Goal: Task Accomplishment & Management: Manage account settings

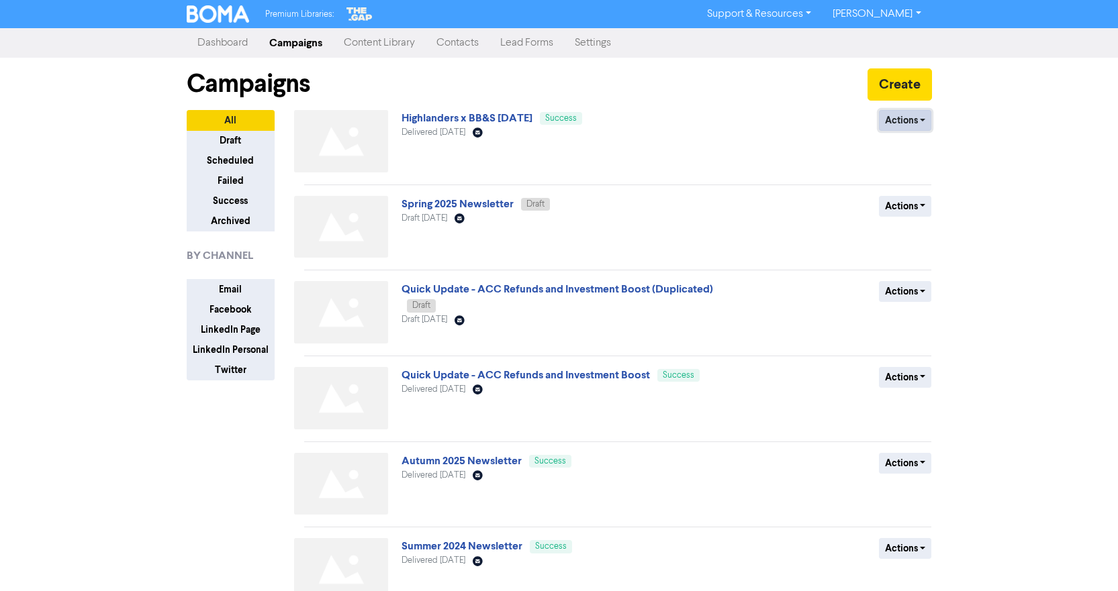
click at [914, 120] on button "Actions" at bounding box center [905, 120] width 53 height 21
click at [913, 148] on button "Duplicate" at bounding box center [932, 148] width 106 height 21
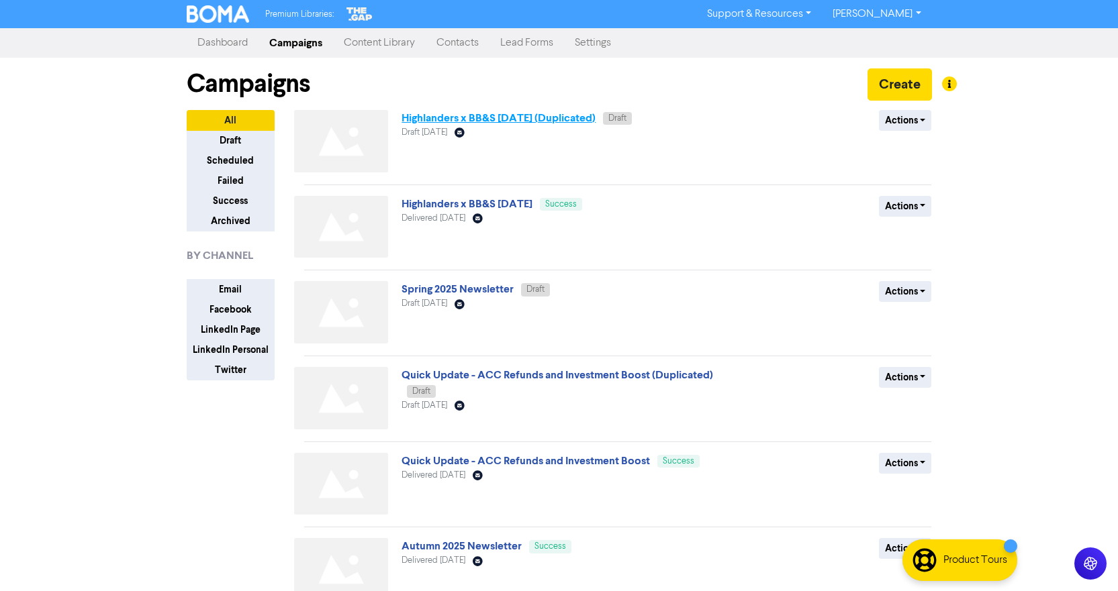
click at [549, 122] on link "Highlanders x BB&S [DATE] (Duplicated)" at bounding box center [498, 117] width 194 height 13
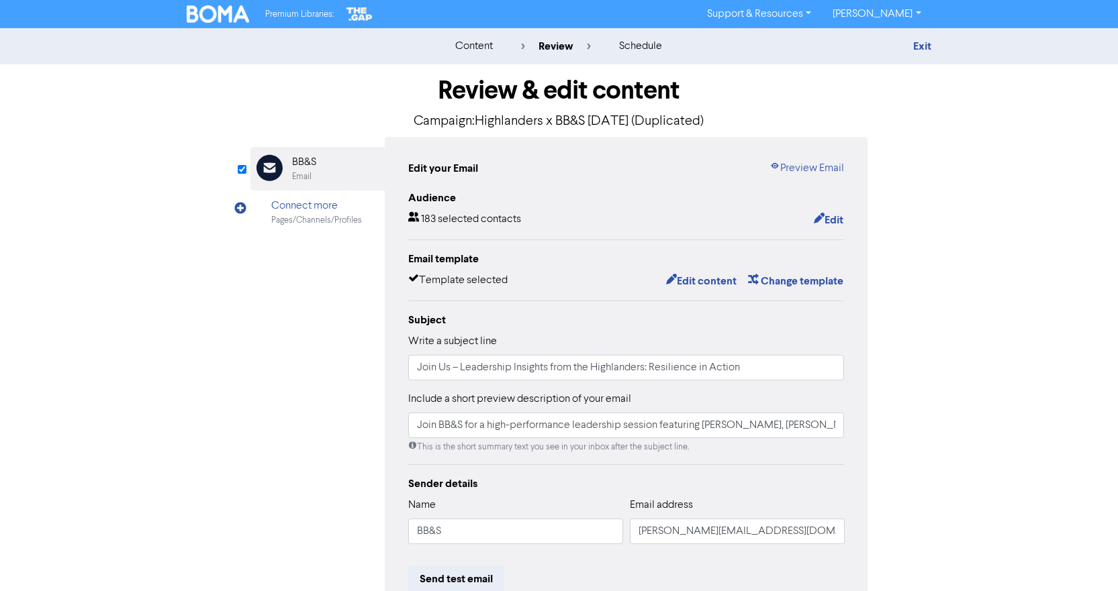
click at [673, 124] on p "Campaign: Highlanders x BB&S [DATE] (Duplicated)" at bounding box center [559, 121] width 618 height 20
click at [832, 226] on button "Edit" at bounding box center [828, 219] width 31 height 17
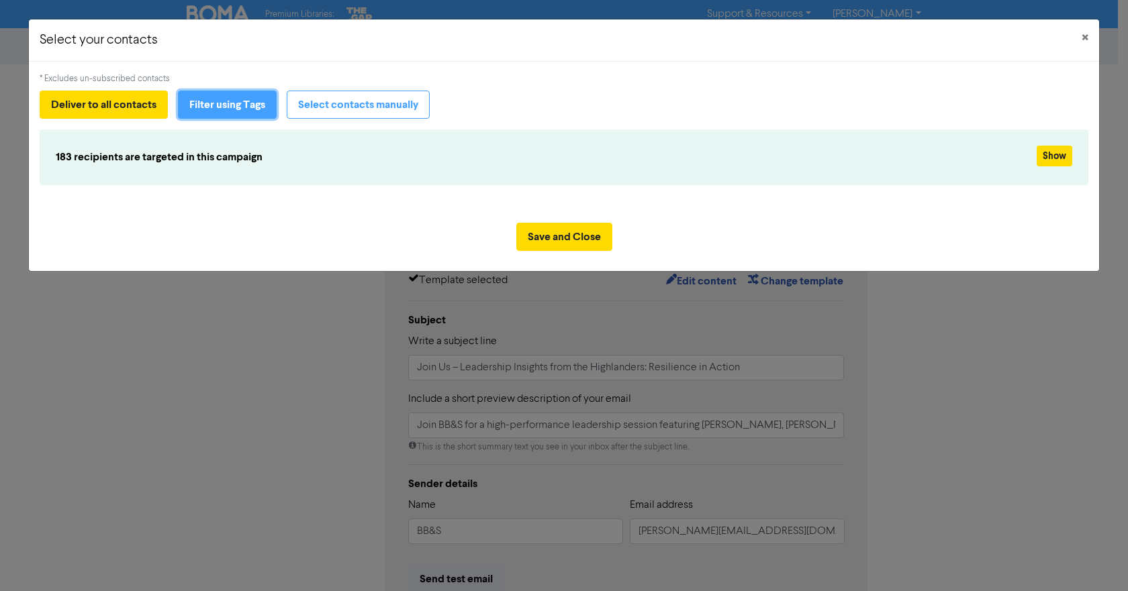
click at [234, 100] on button "Filter using Tags" at bounding box center [227, 105] width 99 height 28
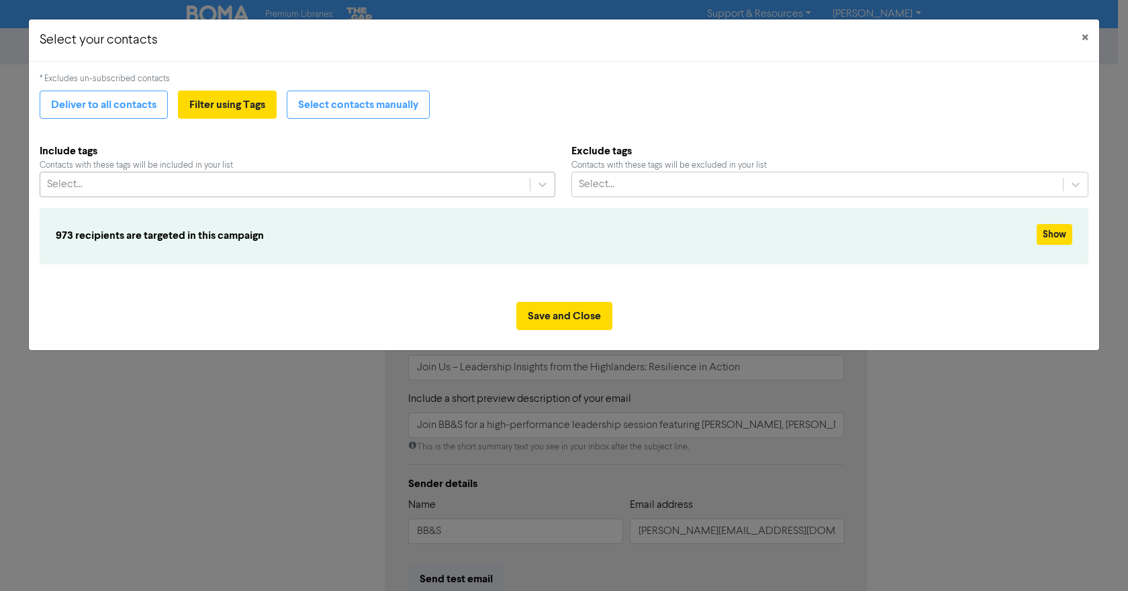
click at [416, 188] on div "Select..." at bounding box center [284, 185] width 489 height 24
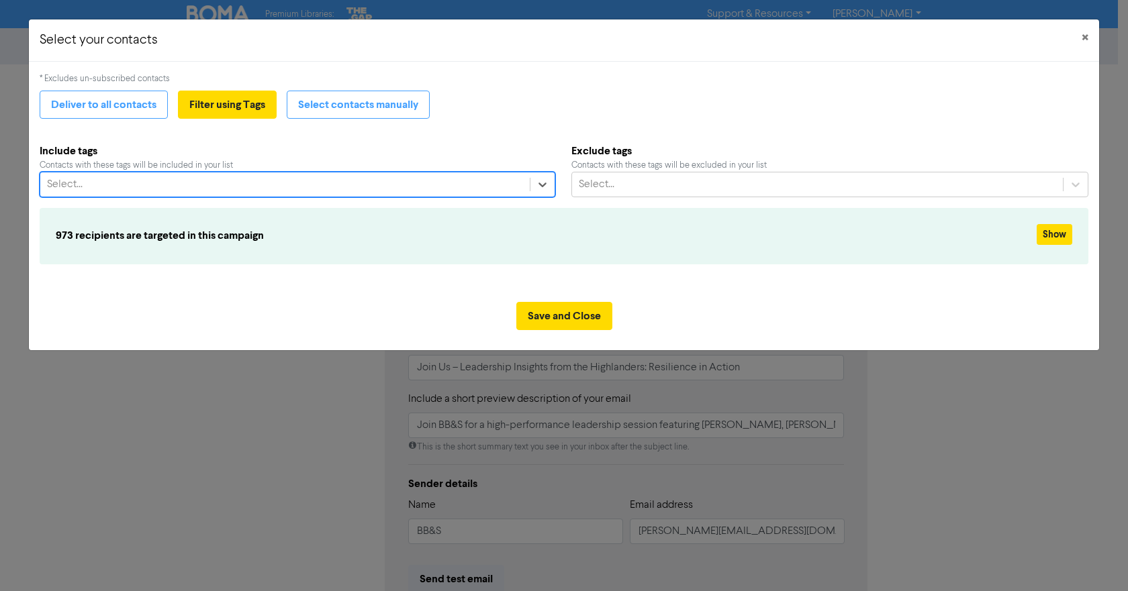
click at [416, 188] on div "Select..." at bounding box center [284, 185] width 489 height 24
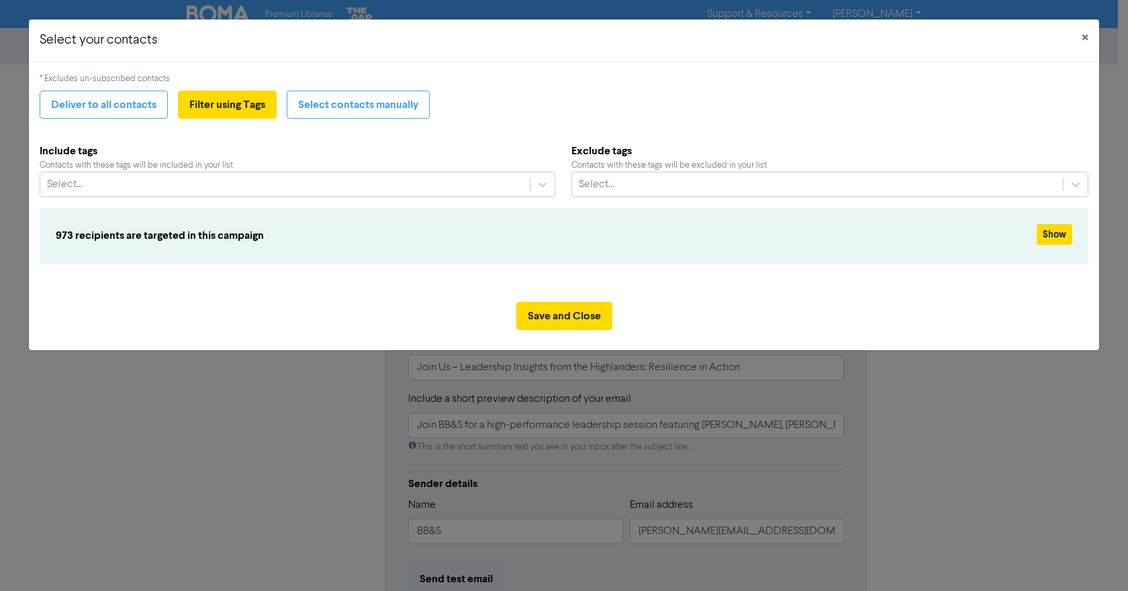
click at [403, 158] on b "Include tags" at bounding box center [298, 151] width 516 height 16
click at [1079, 38] on button "×" at bounding box center [1085, 38] width 28 height 38
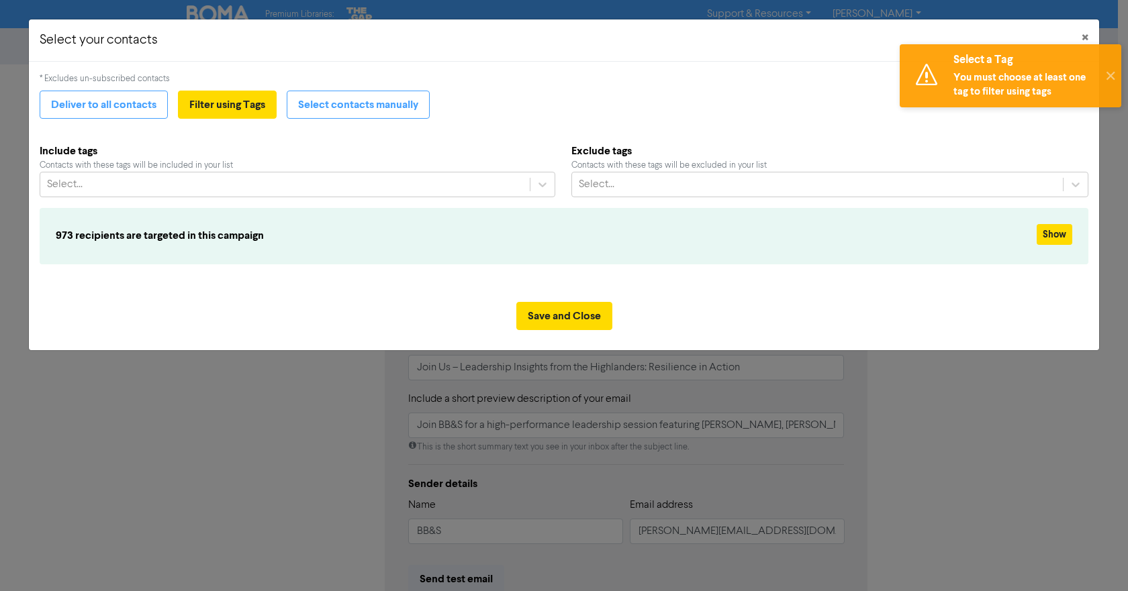
click at [1078, 39] on div "Select a Tag You must choose at least one tag to filter using tags ✕" at bounding box center [1010, 76] width 235 height 77
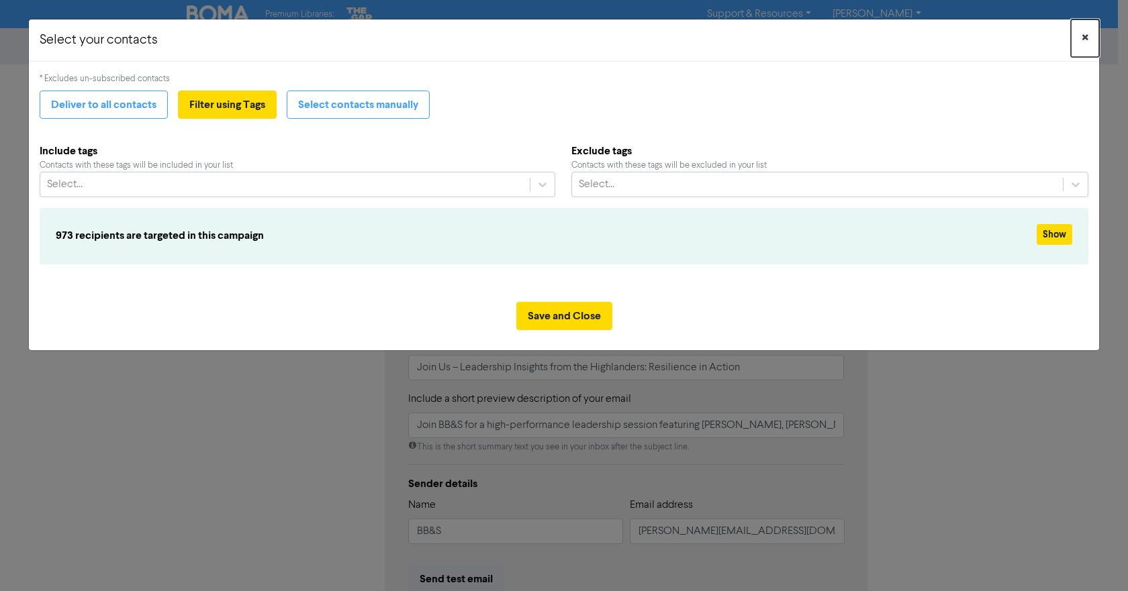
click at [1085, 37] on span "×" at bounding box center [1084, 38] width 7 height 20
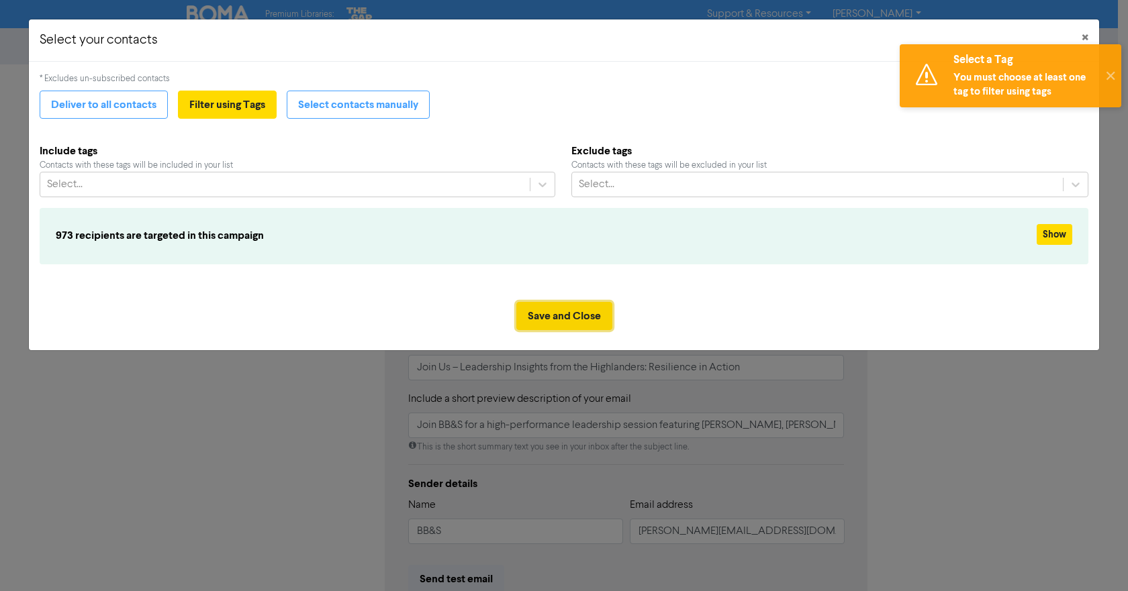
click at [547, 316] on button "Save and Close" at bounding box center [564, 316] width 96 height 28
click at [1085, 34] on span "×" at bounding box center [1084, 38] width 7 height 20
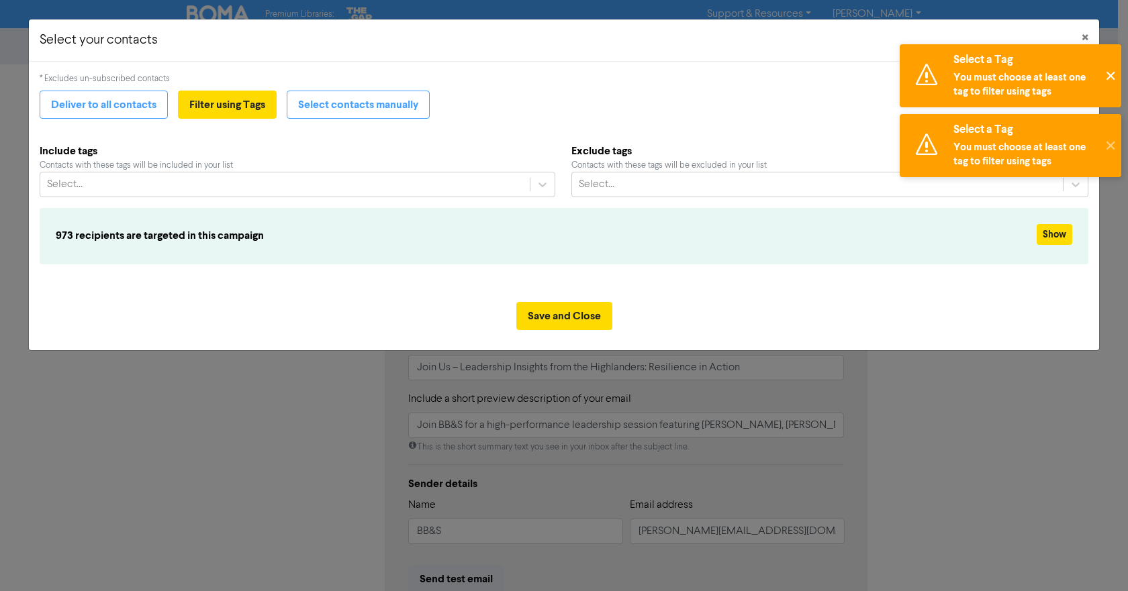
click at [1111, 91] on button "✕" at bounding box center [1110, 75] width 22 height 63
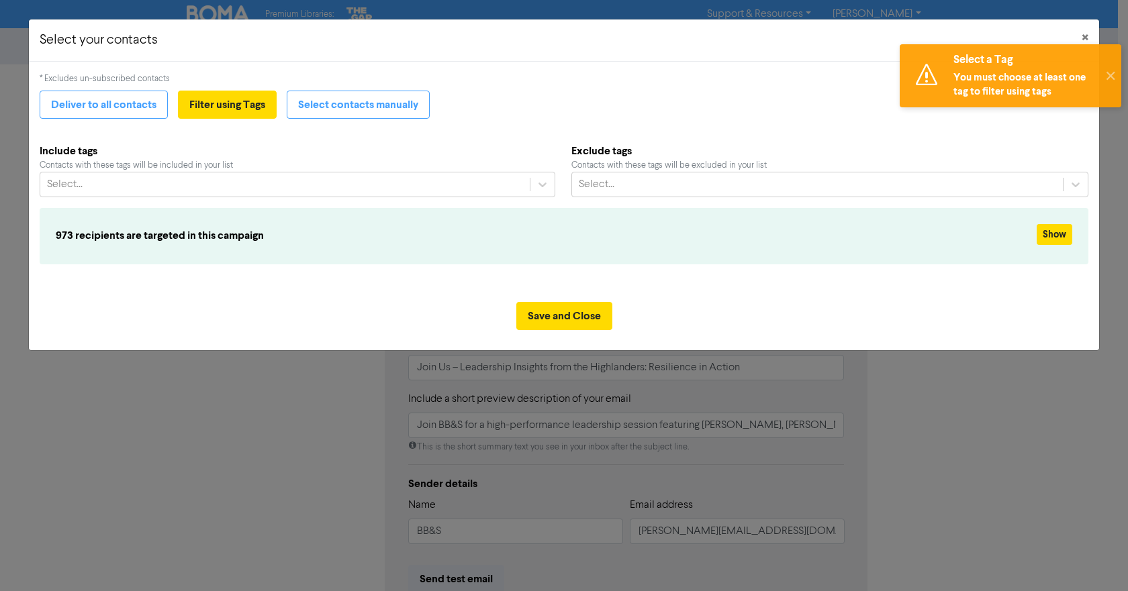
drag, startPoint x: 1090, startPoint y: 157, endPoint x: 1104, endPoint y: 150, distance: 16.2
click at [1091, 157] on div "* Excludes un-subscribed contacts Deliver to all contacts Filter using Tags Sel…" at bounding box center [564, 177] width 1070 height 230
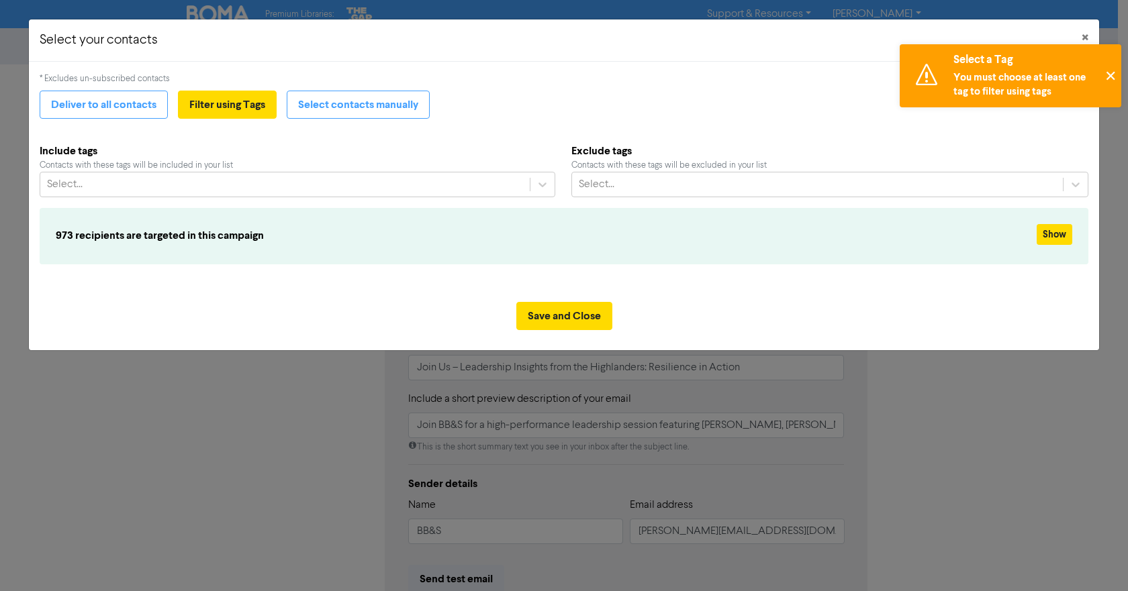
click at [1103, 79] on button "✕" at bounding box center [1110, 75] width 22 height 63
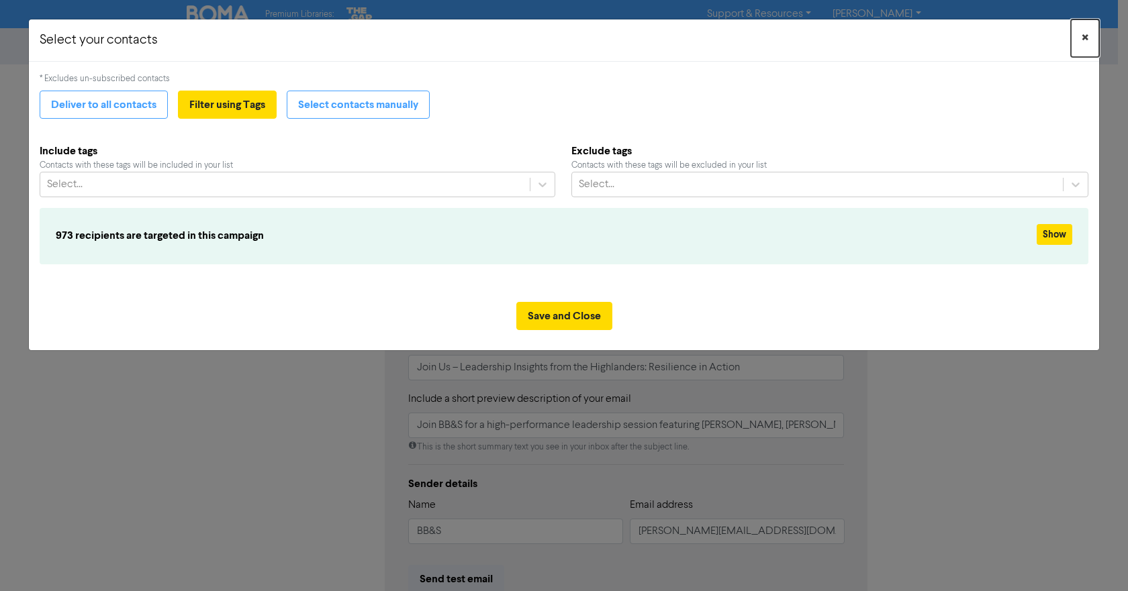
click at [1084, 34] on span "×" at bounding box center [1084, 38] width 7 height 20
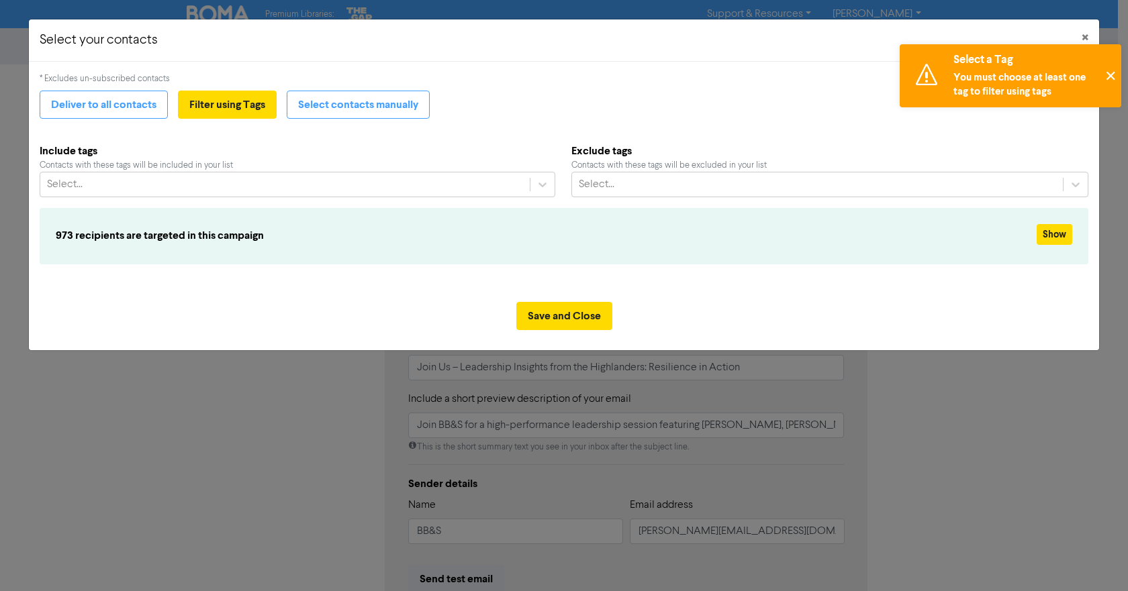
click at [1107, 74] on button "✕" at bounding box center [1110, 75] width 22 height 63
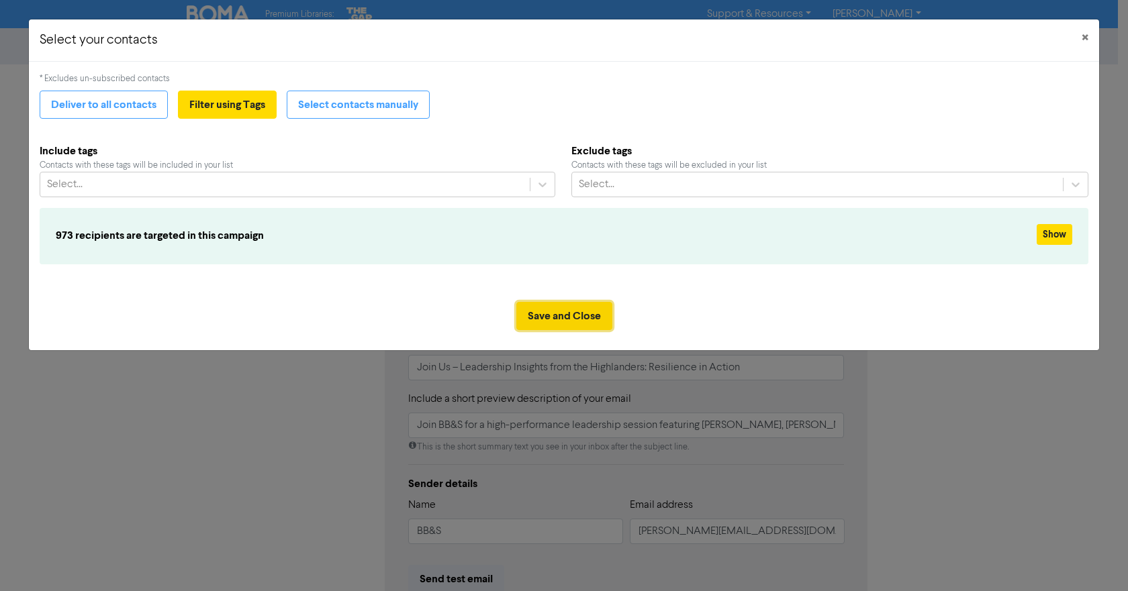
click at [560, 311] on button "Save and Close" at bounding box center [564, 316] width 96 height 28
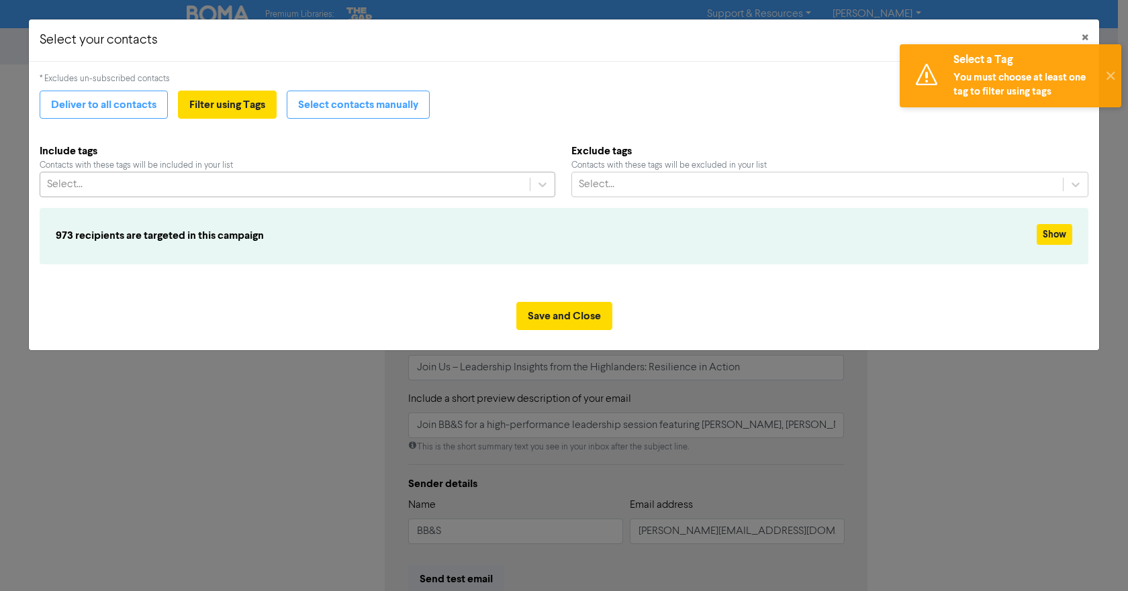
click at [267, 188] on div "Select..." at bounding box center [284, 185] width 489 height 24
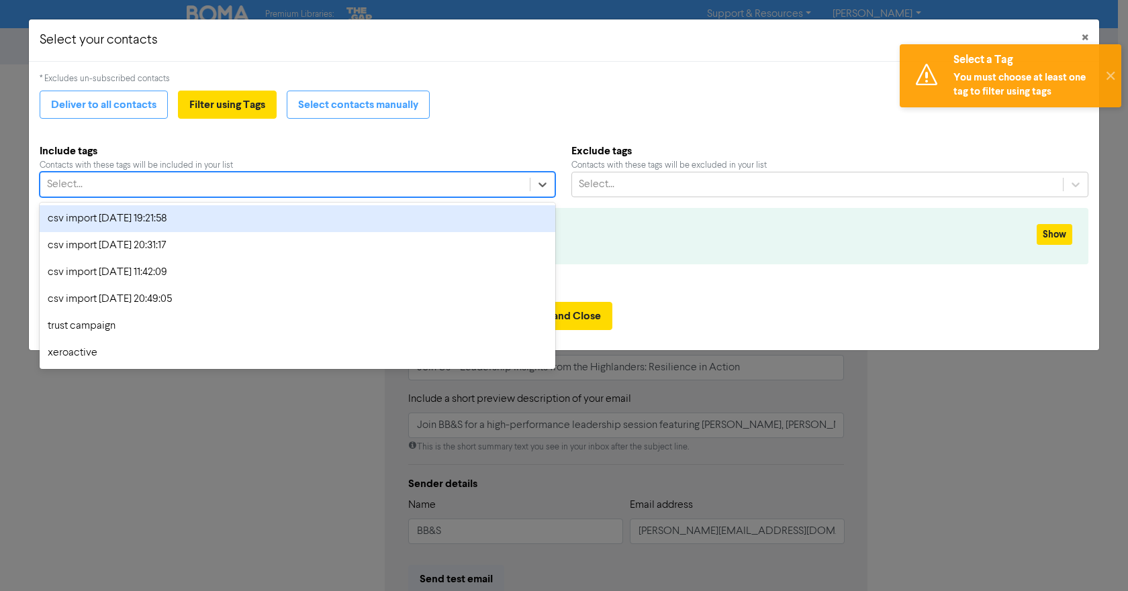
click at [264, 232] on div "csv import [DATE] 20:31:17" at bounding box center [298, 245] width 516 height 27
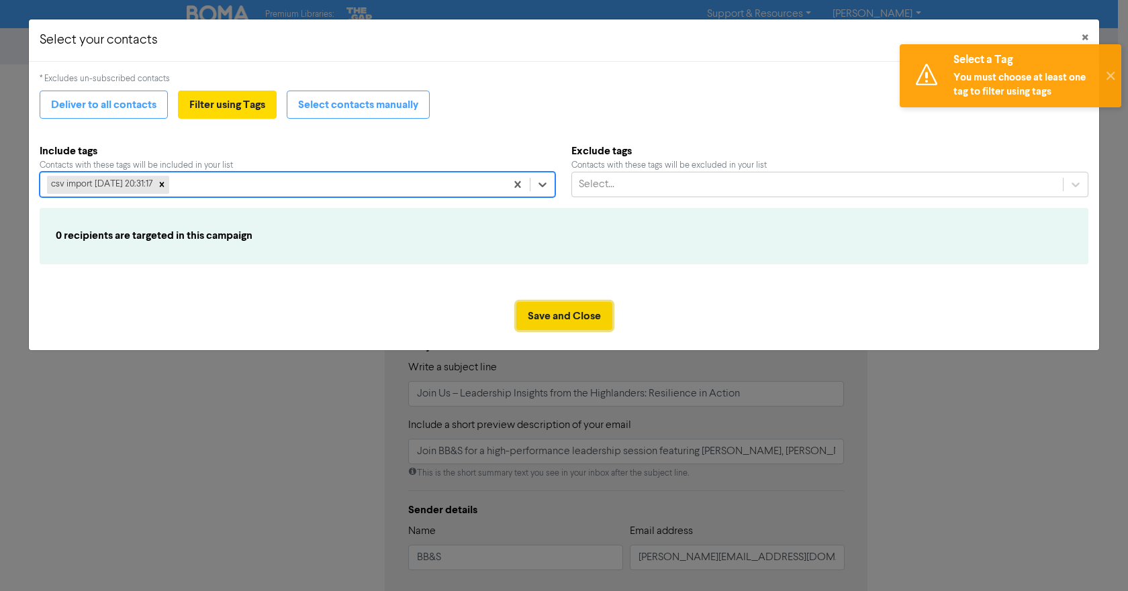
click at [579, 311] on button "Save and Close" at bounding box center [564, 316] width 96 height 28
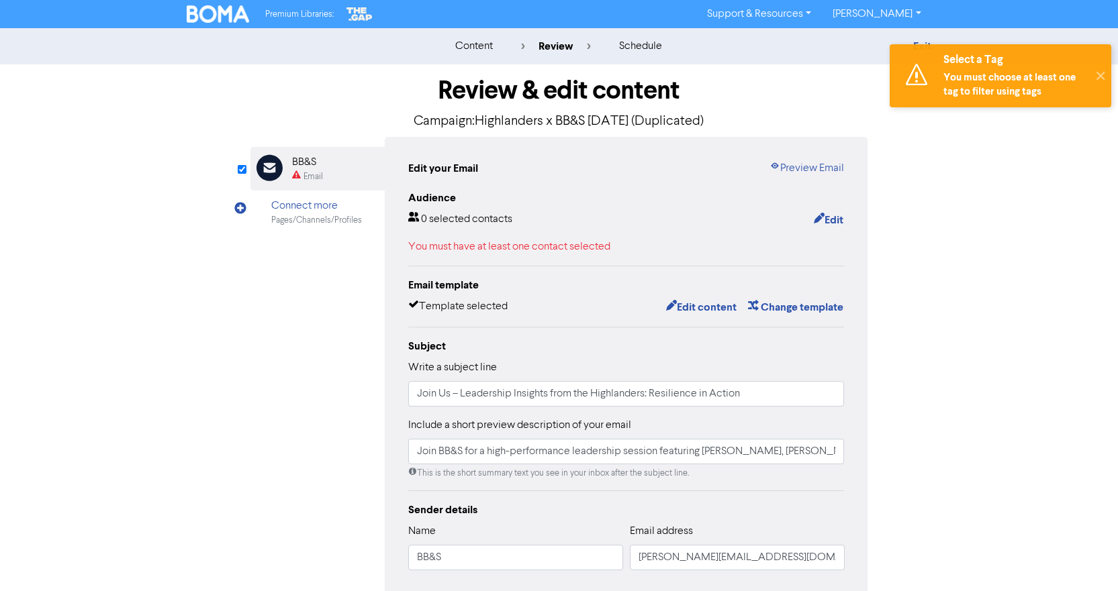
click at [205, 389] on div "Review & edit content Campaign: Highlanders x BB&S [DATE] (Duplicated) Email Cr…" at bounding box center [559, 409] width 765 height 691
drag, startPoint x: 295, startPoint y: 339, endPoint x: 311, endPoint y: 334, distance: 16.3
click at [295, 339] on div "Email Created with Sketch. BB&S Email Connect more Pages/Channels/Profiles Edit…" at bounding box center [559, 416] width 618 height 559
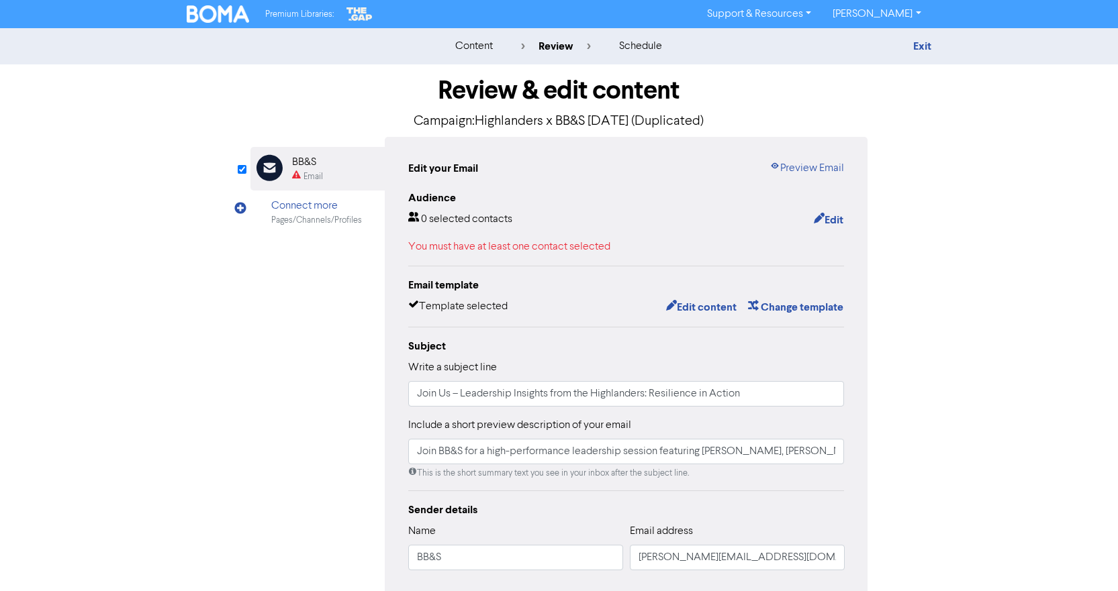
click at [476, 50] on div "content" at bounding box center [474, 46] width 38 height 16
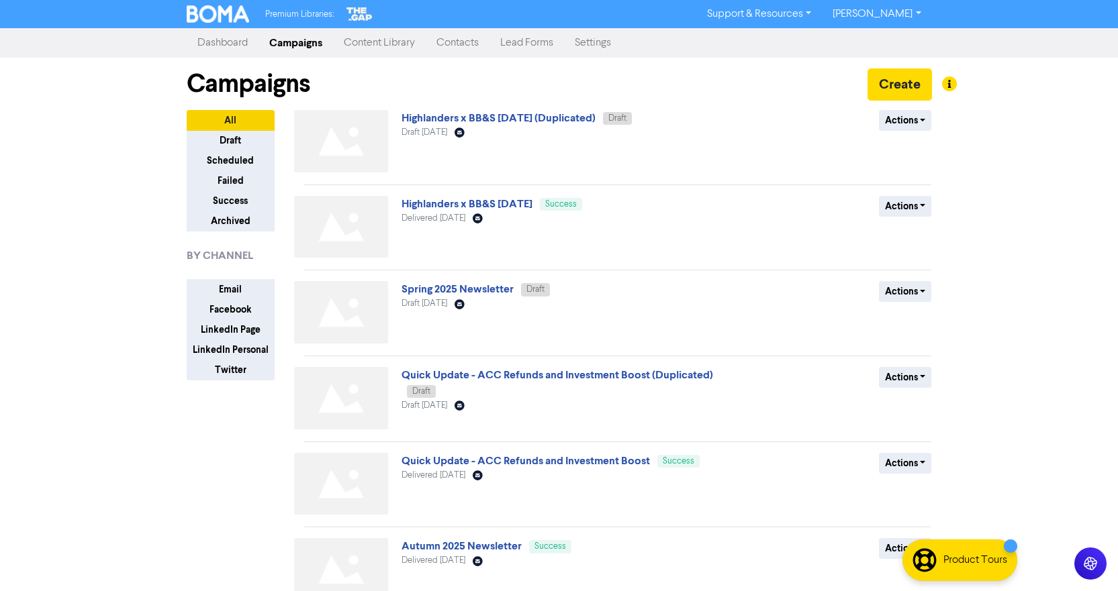
drag, startPoint x: 461, startPoint y: 44, endPoint x: 467, endPoint y: 40, distance: 6.9
click at [463, 42] on link "Contacts" at bounding box center [458, 43] width 64 height 27
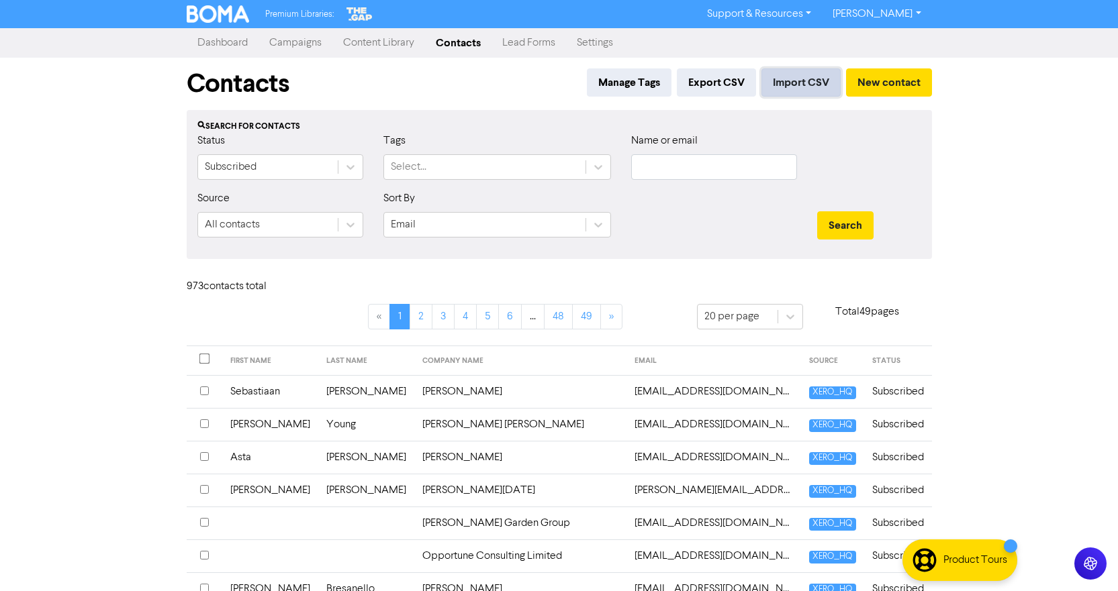
click at [818, 84] on button "Import CSV" at bounding box center [800, 82] width 79 height 28
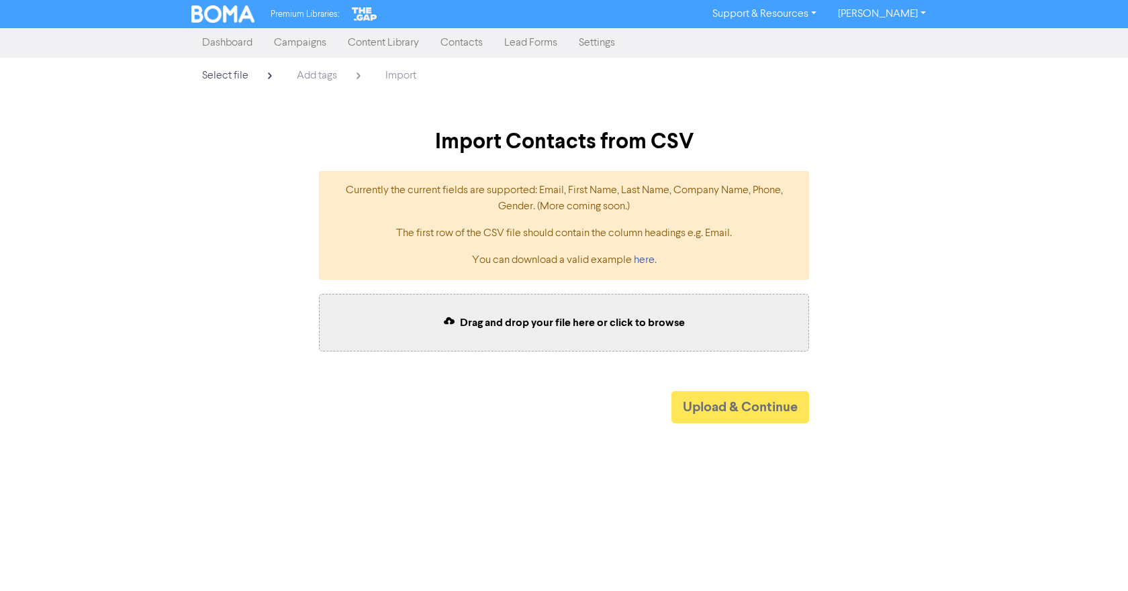
click at [530, 322] on span "Drag and drop your file here or click to browse" at bounding box center [572, 322] width 225 height 13
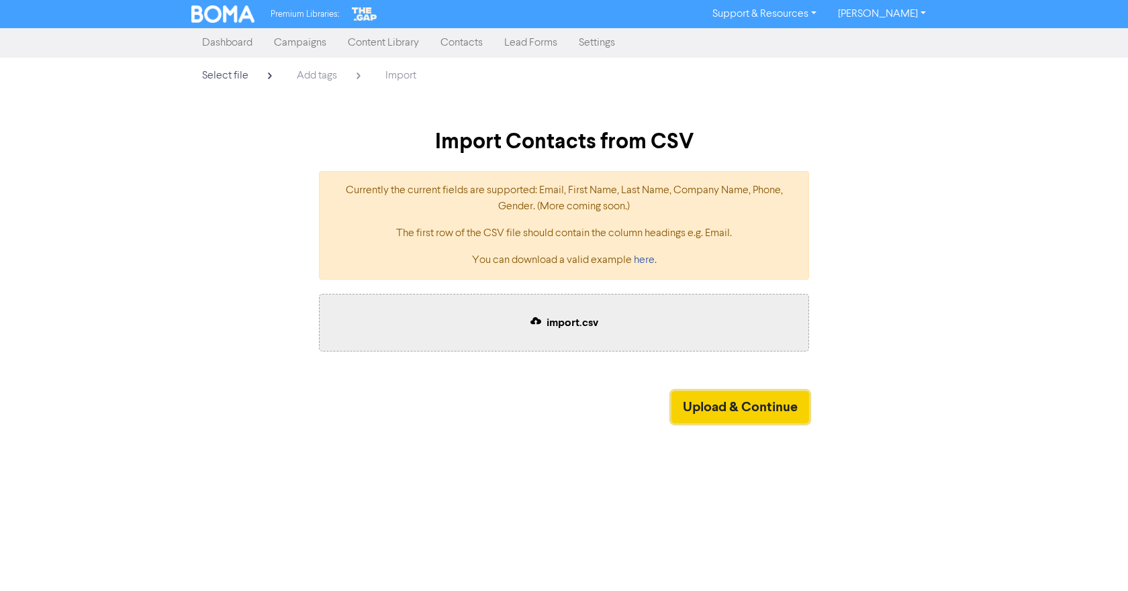
click at [741, 395] on button "Upload & Continue" at bounding box center [740, 407] width 138 height 32
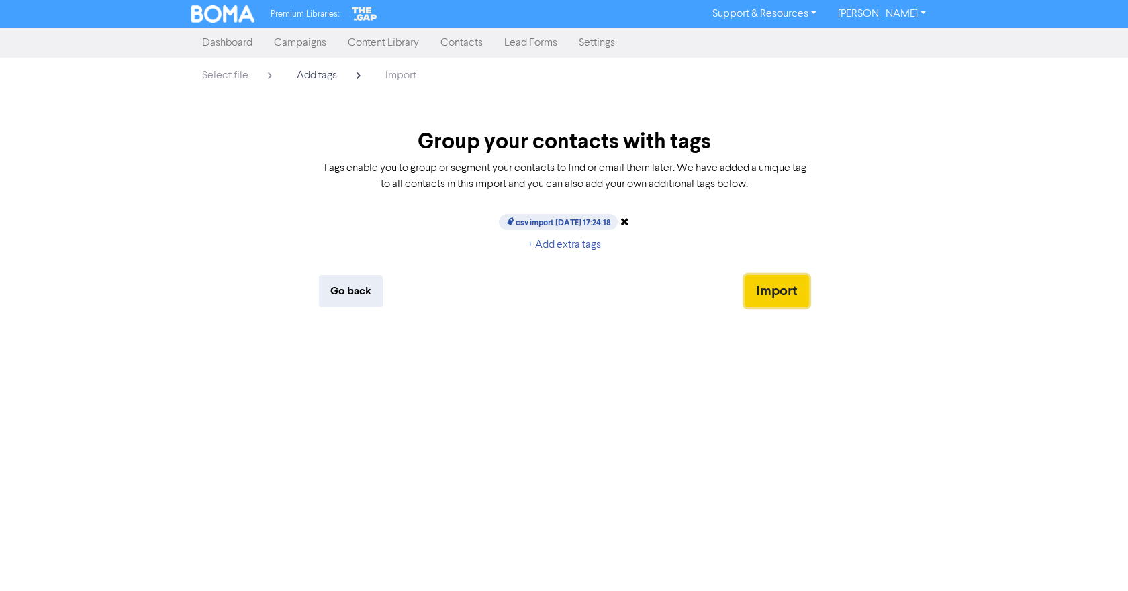
click at [779, 288] on button "Import" at bounding box center [776, 291] width 64 height 32
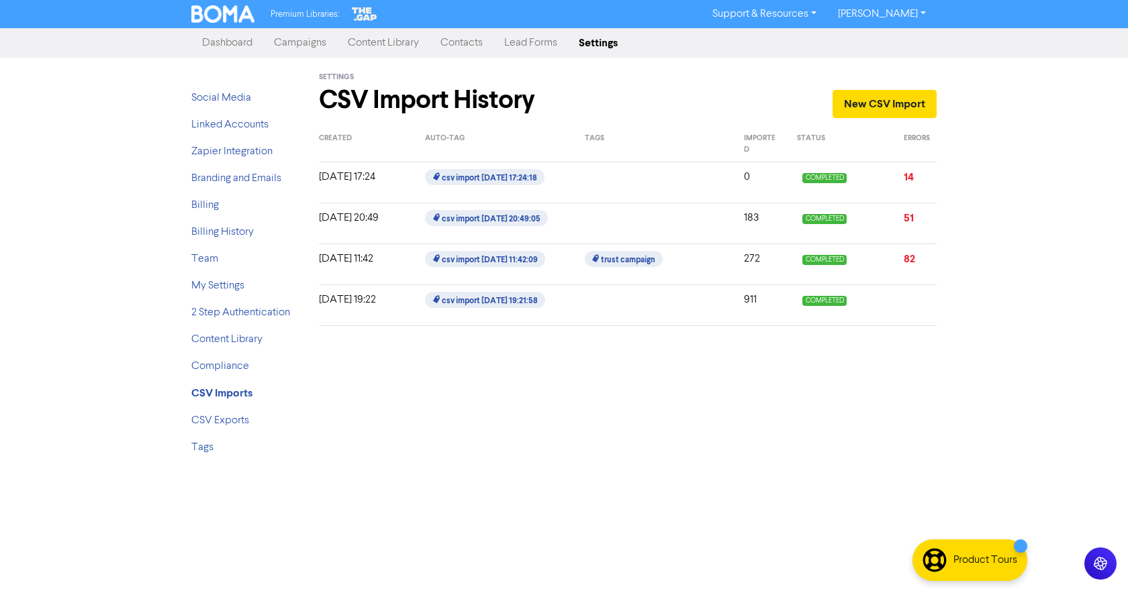
click at [285, 46] on link "Campaigns" at bounding box center [300, 43] width 74 height 27
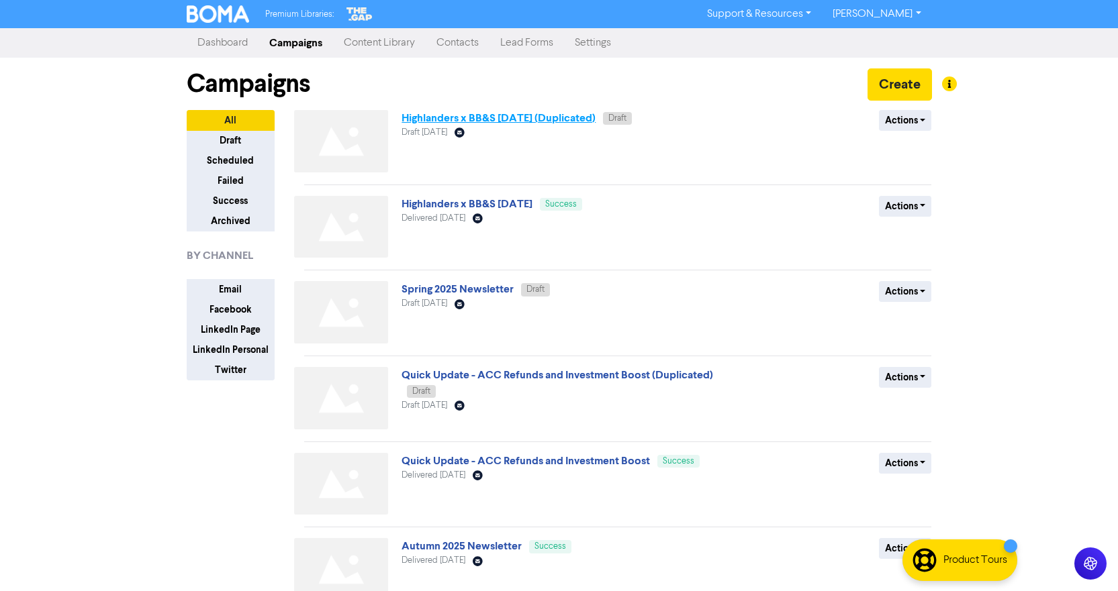
click at [554, 117] on link "Highlanders x BB&S [DATE] (Duplicated)" at bounding box center [498, 117] width 194 height 13
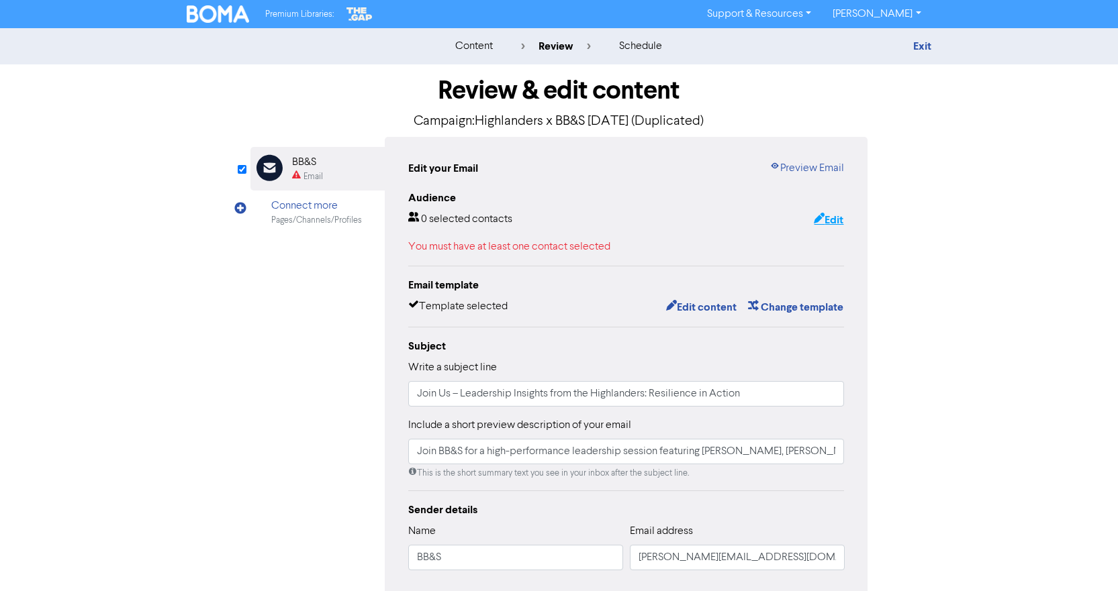
click at [825, 215] on button "Edit" at bounding box center [828, 219] width 31 height 17
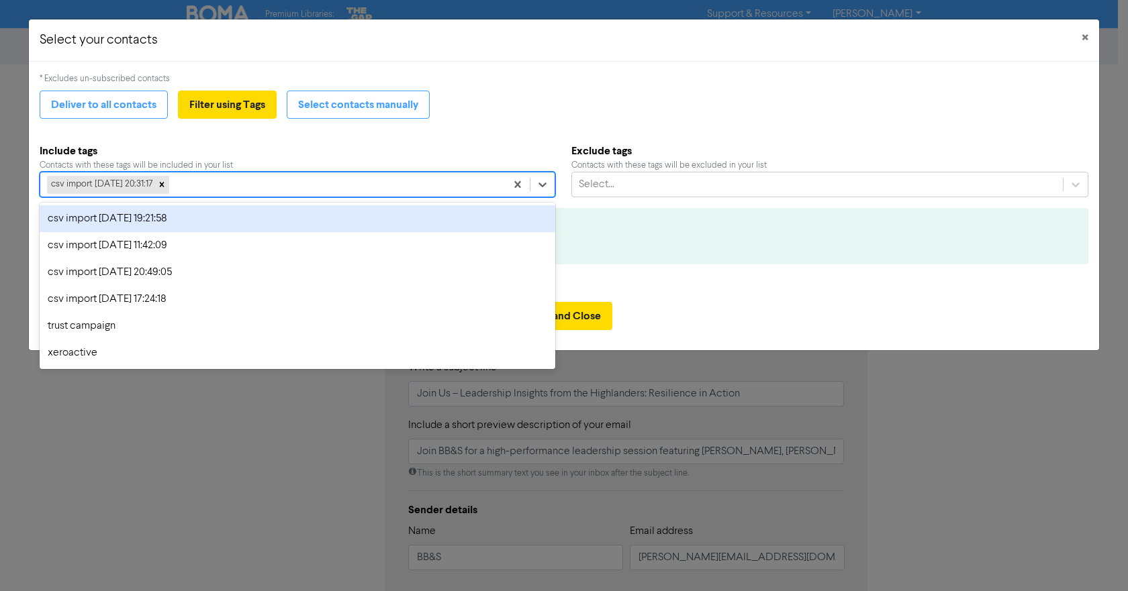
click at [305, 186] on div "csv import [DATE] 20:31:17" at bounding box center [272, 185] width 465 height 24
click at [169, 184] on div at bounding box center [161, 184] width 15 height 17
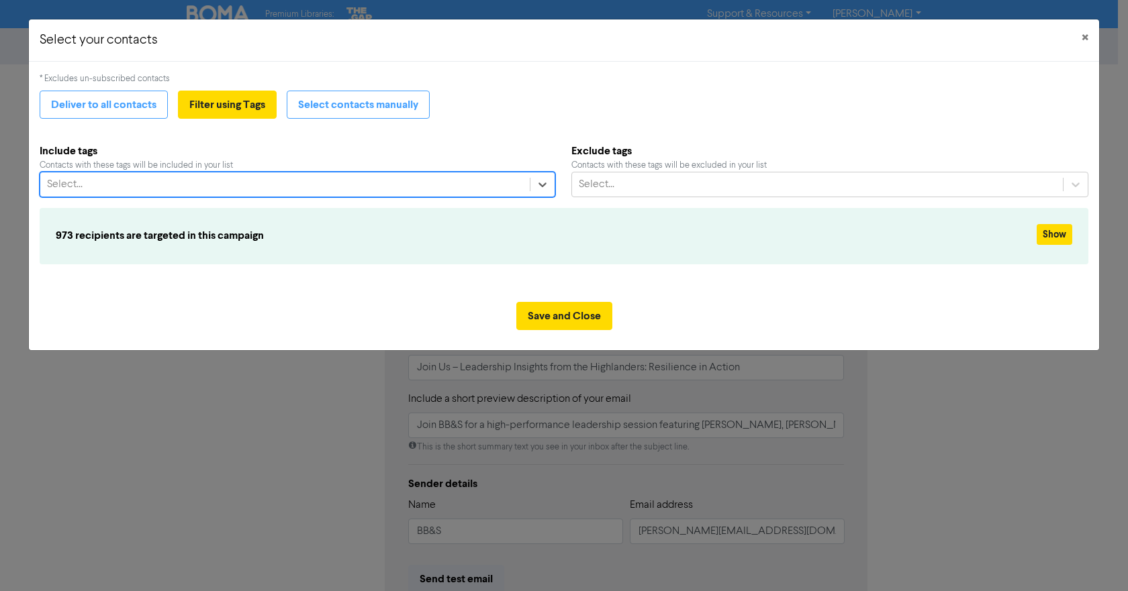
click at [187, 183] on div "Select..." at bounding box center [284, 185] width 489 height 24
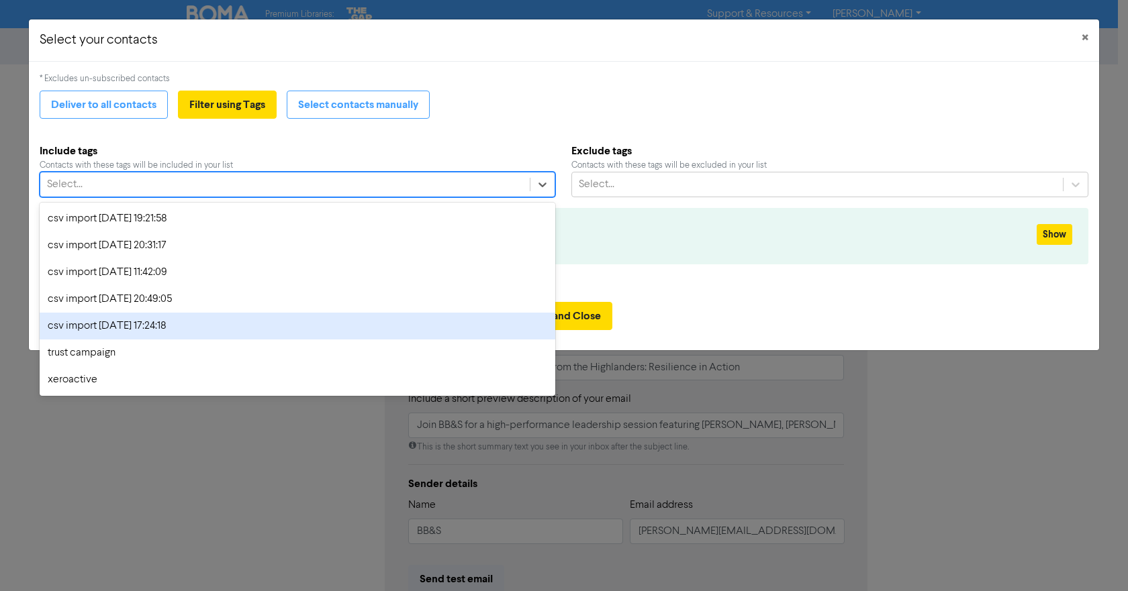
click at [162, 324] on div "csv import [DATE] 17:24:18" at bounding box center [298, 326] width 516 height 27
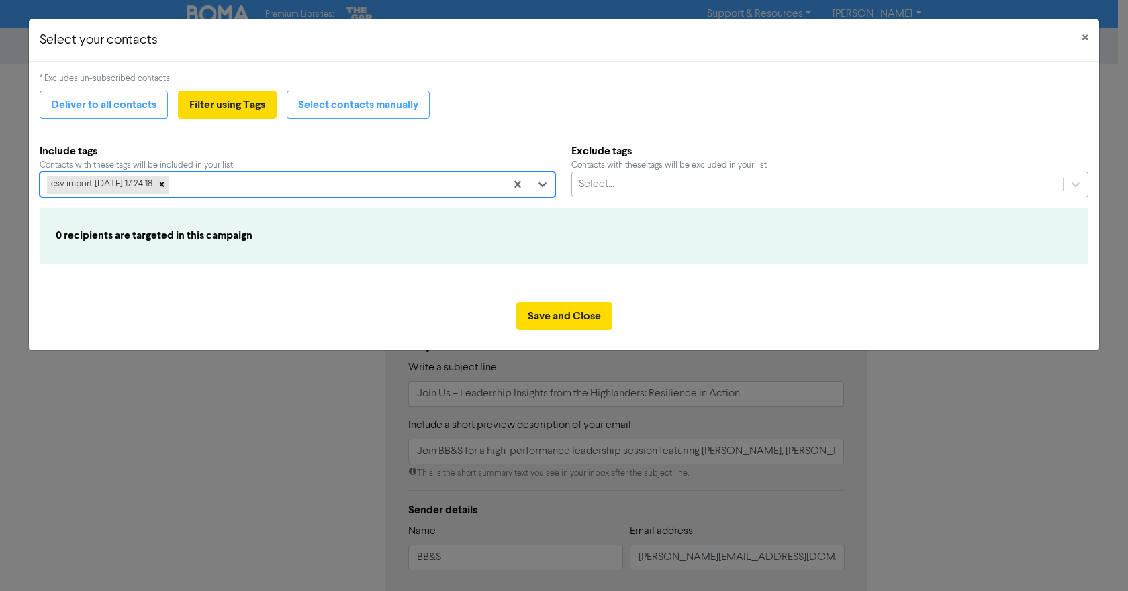
click at [646, 182] on div "Select..." at bounding box center [817, 185] width 491 height 24
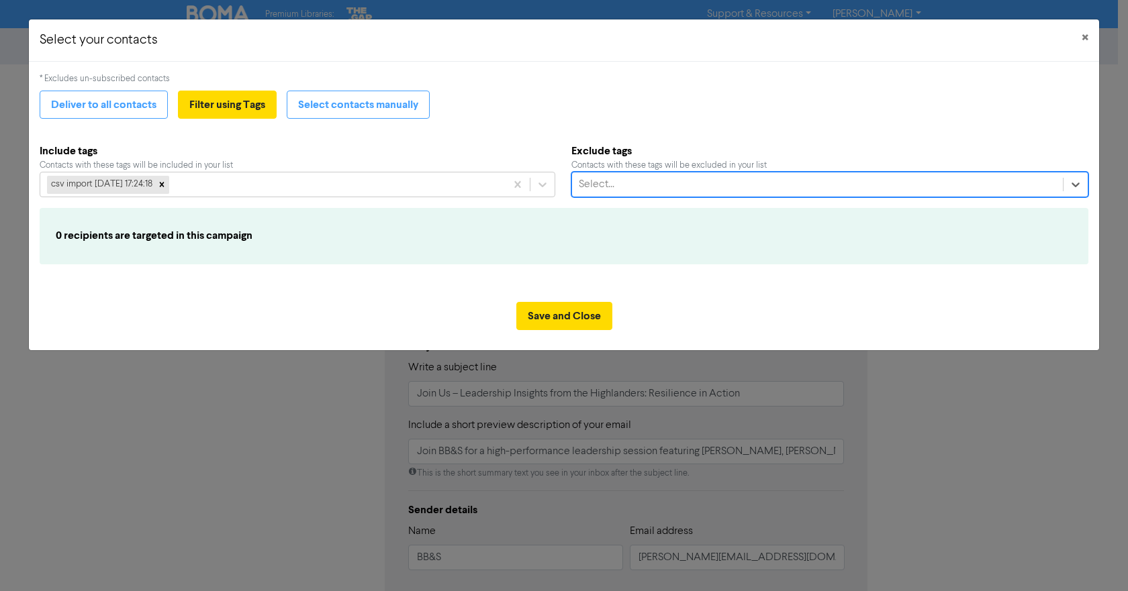
click at [645, 182] on div "Select..." at bounding box center [817, 185] width 491 height 24
click at [440, 190] on div "csv import [DATE] 17:24:18" at bounding box center [272, 185] width 465 height 24
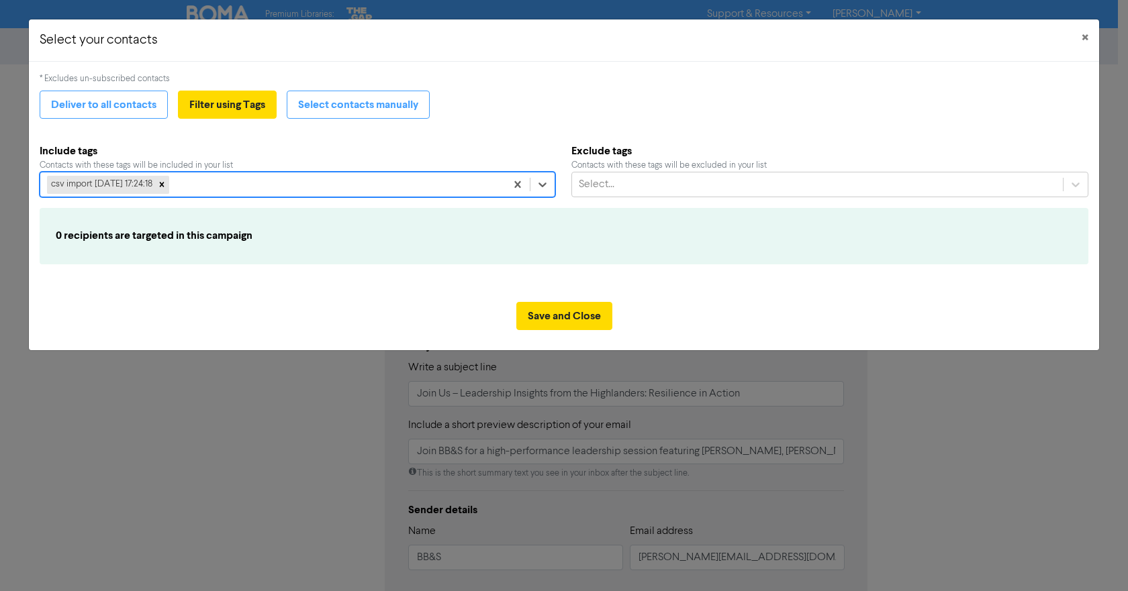
click at [440, 190] on div "csv import [DATE] 17:24:18" at bounding box center [272, 185] width 465 height 24
click at [289, 264] on div "0 recipients are targeted in this campaign" at bounding box center [564, 236] width 1049 height 56
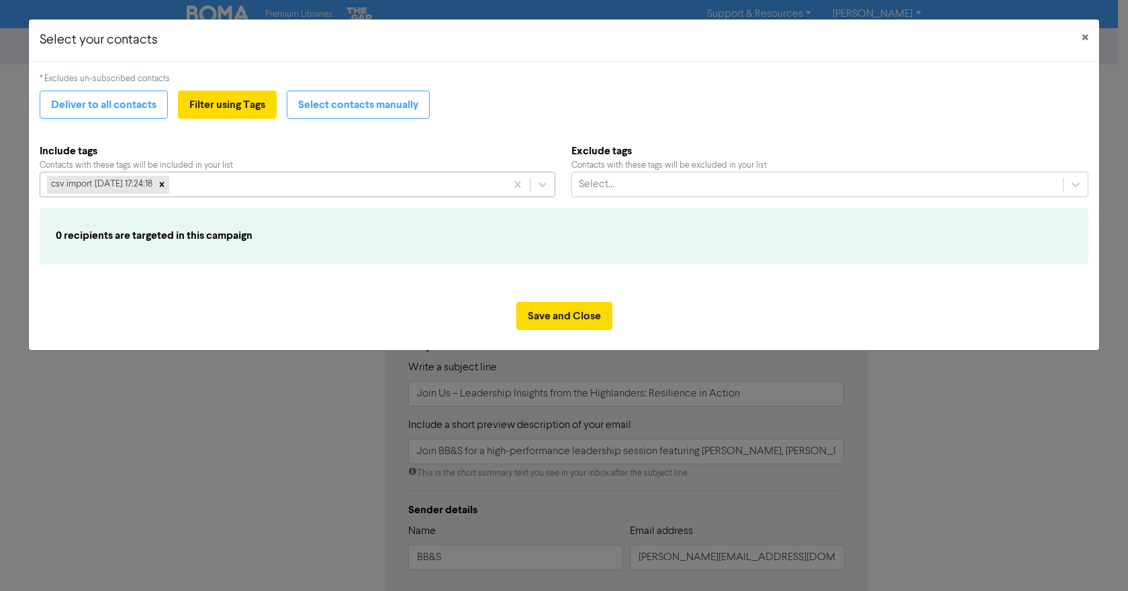
drag, startPoint x: 181, startPoint y: 189, endPoint x: 215, endPoint y: 182, distance: 35.7
click at [166, 189] on icon at bounding box center [161, 184] width 9 height 9
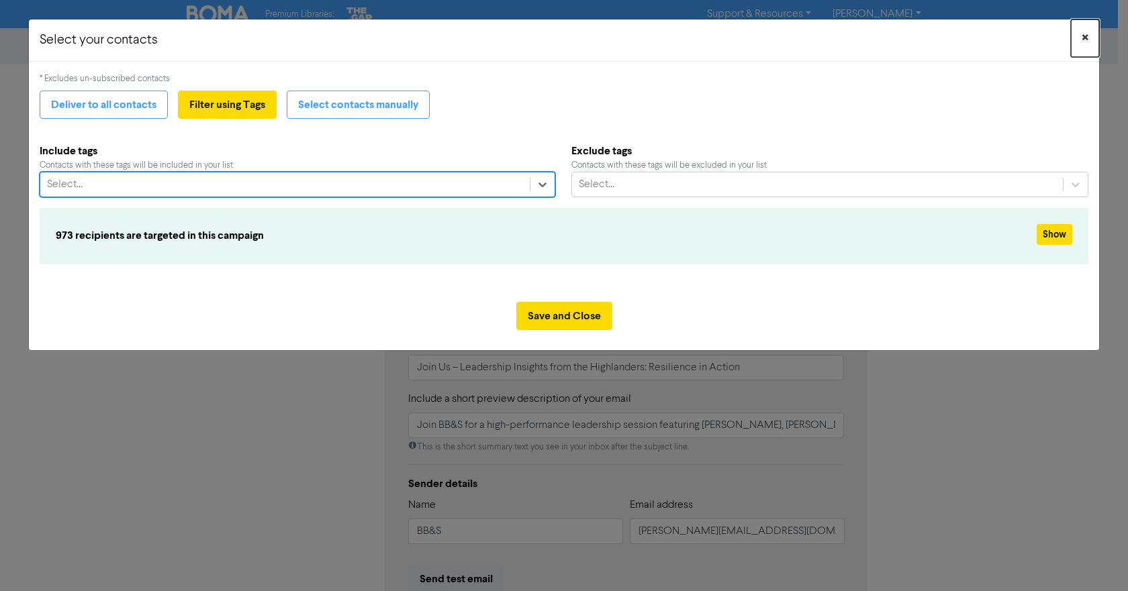
click at [1086, 39] on span "×" at bounding box center [1084, 38] width 7 height 20
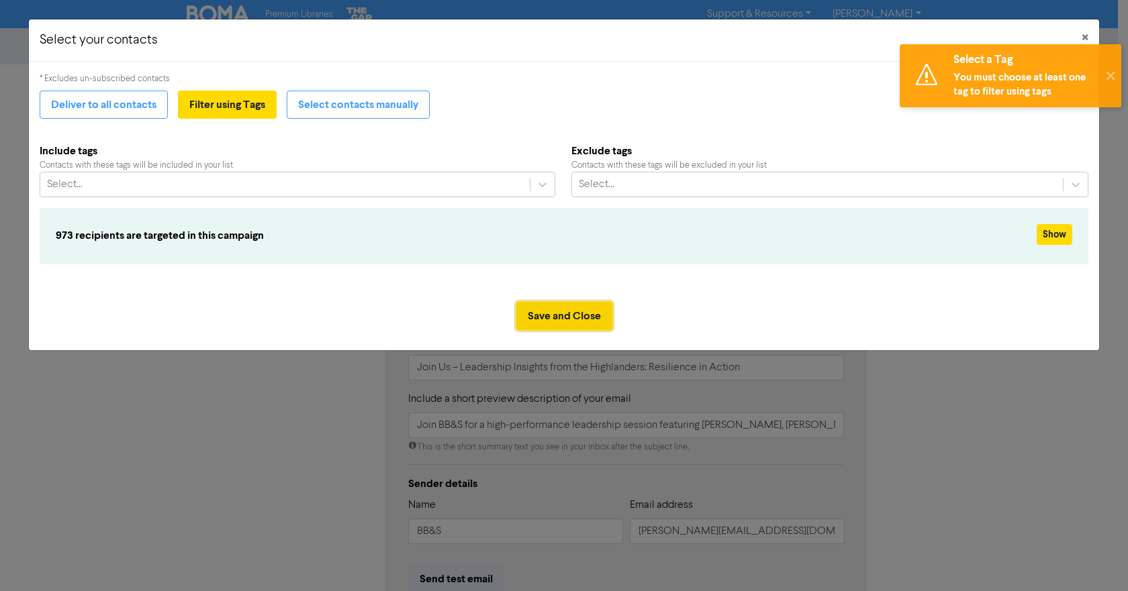
click at [581, 318] on button "Save and Close" at bounding box center [564, 316] width 96 height 28
click at [428, 180] on div "Select..." at bounding box center [284, 185] width 489 height 24
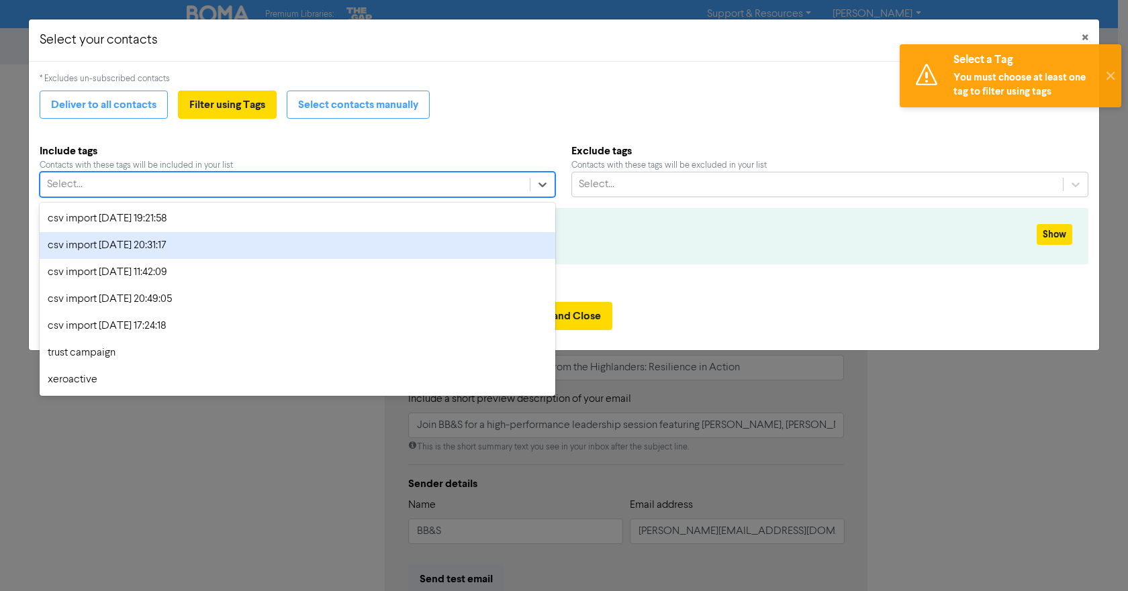
click at [424, 237] on div "csv import [DATE] 20:31:17" at bounding box center [298, 245] width 516 height 27
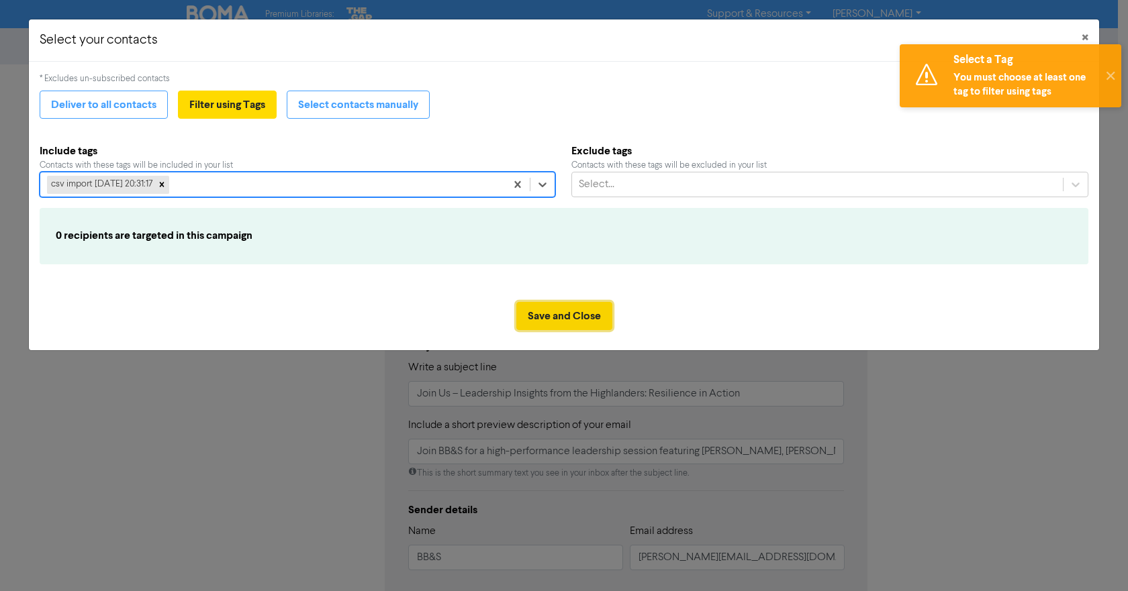
click at [600, 326] on button "Save and Close" at bounding box center [564, 316] width 96 height 28
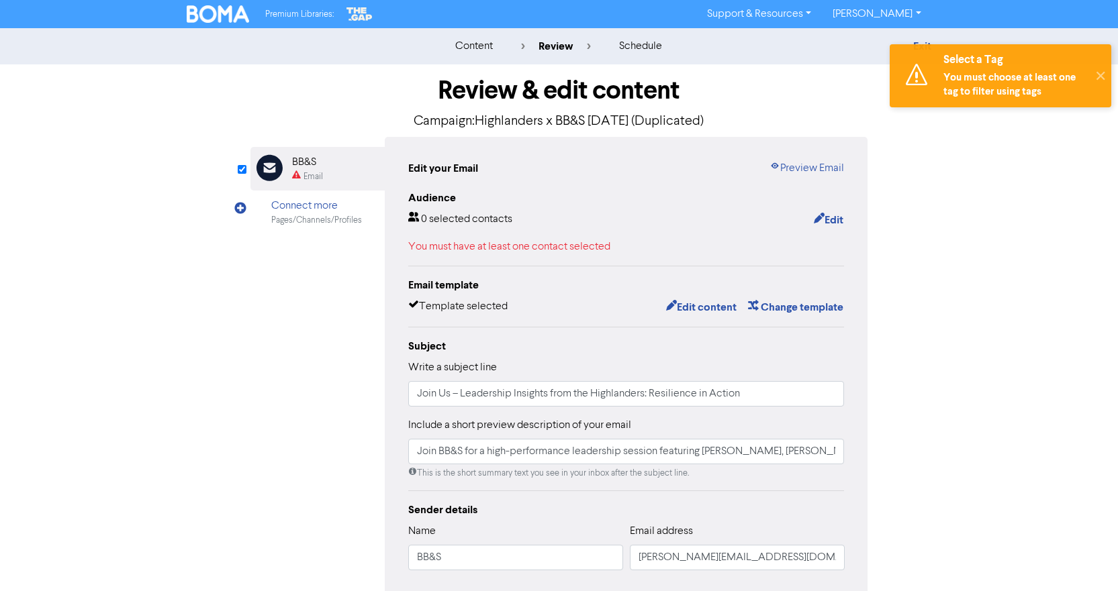
click at [330, 353] on div "Email Created with Sketch. BB&S Email Connect more Pages/Channels/Profiles Edit…" at bounding box center [559, 416] width 618 height 559
click at [465, 52] on div "content" at bounding box center [474, 46] width 38 height 16
click at [217, 17] on img at bounding box center [218, 13] width 63 height 17
